Goal: Task Accomplishment & Management: Use online tool/utility

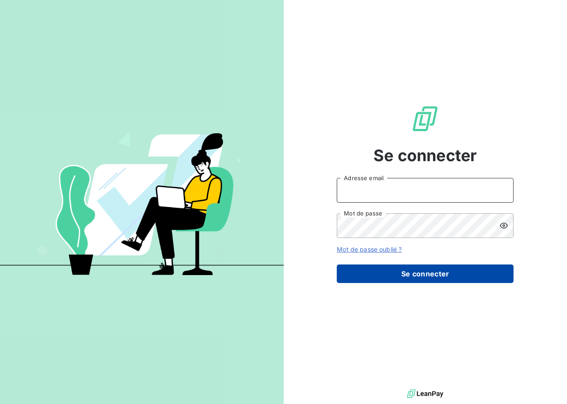
type input "[EMAIL_ADDRESS][DOMAIN_NAME]"
click at [428, 280] on button "Se connecter" at bounding box center [424, 273] width 177 height 19
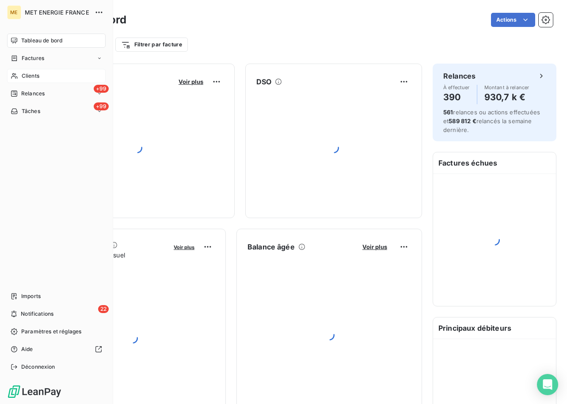
click at [17, 74] on icon at bounding box center [15, 75] width 8 height 7
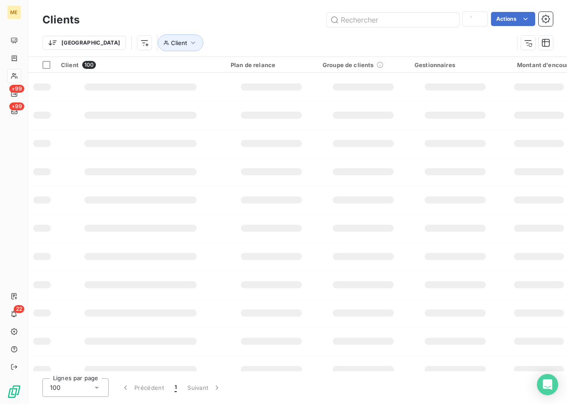
type input "METFRA000031673"
click at [351, 17] on input "text" at bounding box center [392, 20] width 132 height 14
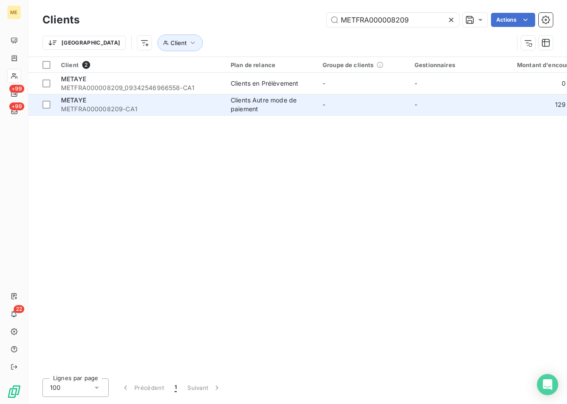
type input "METFRA000008209"
click at [101, 105] on span "METFRA000008209-CA1" at bounding box center [140, 109] width 159 height 9
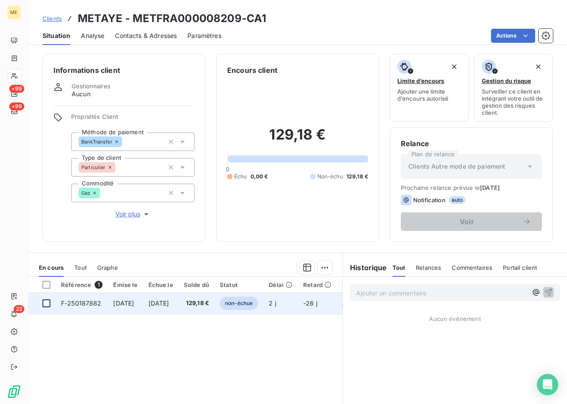
click at [44, 303] on div at bounding box center [46, 303] width 8 height 8
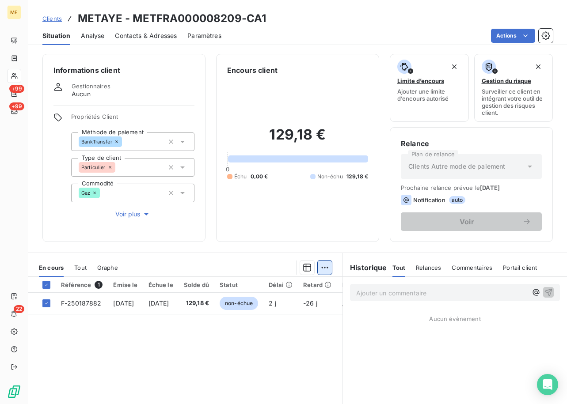
click at [322, 268] on html "ME +99 +99 22 Clients METAYE - METFRA000008209-CA1 Situation Analyse Contacts &…" at bounding box center [283, 202] width 567 height 404
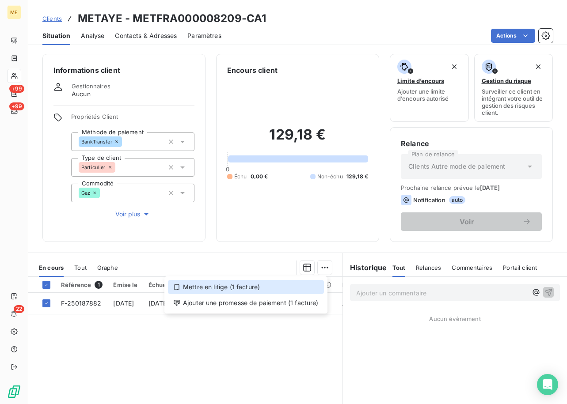
click at [242, 287] on div "Mettre en litige (1 facture)" at bounding box center [246, 287] width 156 height 14
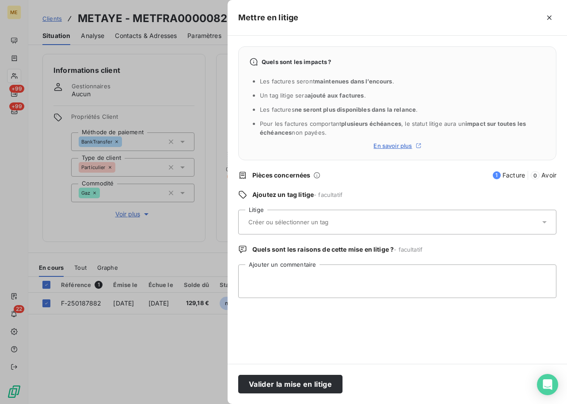
click at [287, 218] on input "text" at bounding box center [311, 222] width 128 height 8
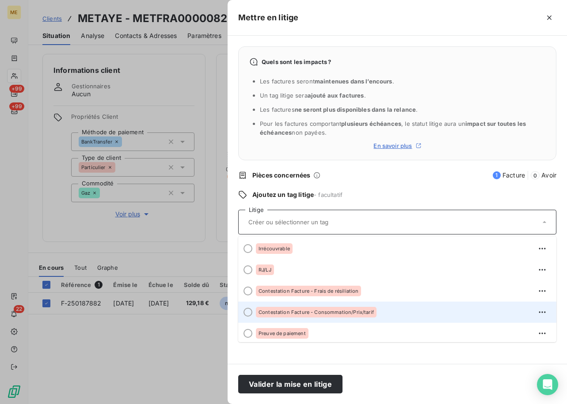
click at [327, 311] on span "Contestation Facture - Consommation/Prix/tarif" at bounding box center [315, 312] width 115 height 5
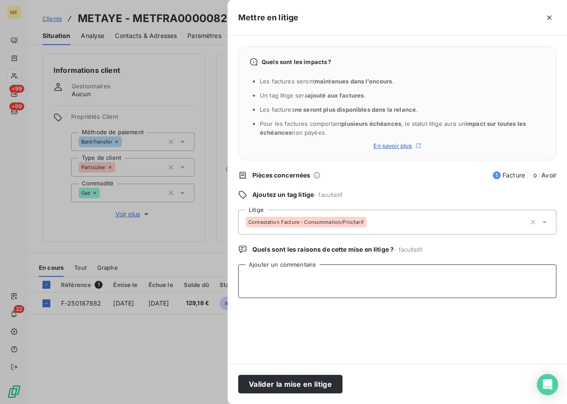
click at [276, 276] on textarea "Ajouter un commentaire" at bounding box center [397, 281] width 318 height 34
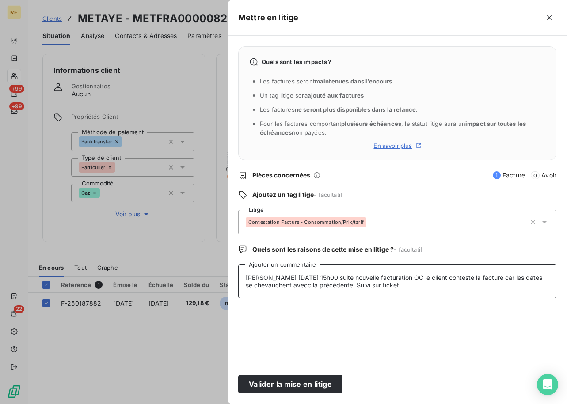
click at [311, 287] on textarea "[PERSON_NAME] [DATE] 15h00 suite nouvelle facturation OC le client conteste la …" at bounding box center [397, 281] width 318 height 34
click at [408, 287] on textarea "[PERSON_NAME] [DATE] 15h00 suite nouvelle facturation OC le client conteste la …" at bounding box center [397, 281] width 318 height 34
paste textarea "00099882"
type textarea "[PERSON_NAME] [DATE] 15h00 suite nouvelle facturation OC le client conteste la …"
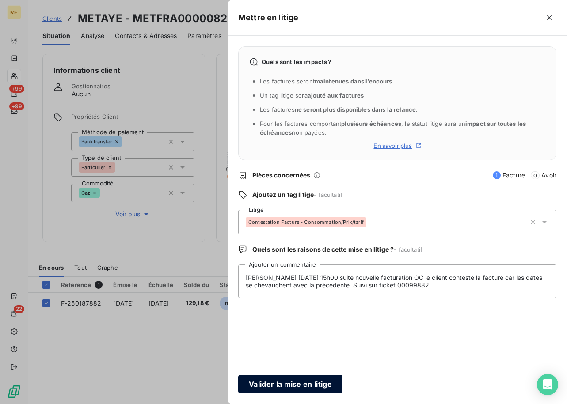
click at [329, 389] on button "Valider la mise en litige" at bounding box center [290, 384] width 104 height 19
